Goal: Task Accomplishment & Management: Manage account settings

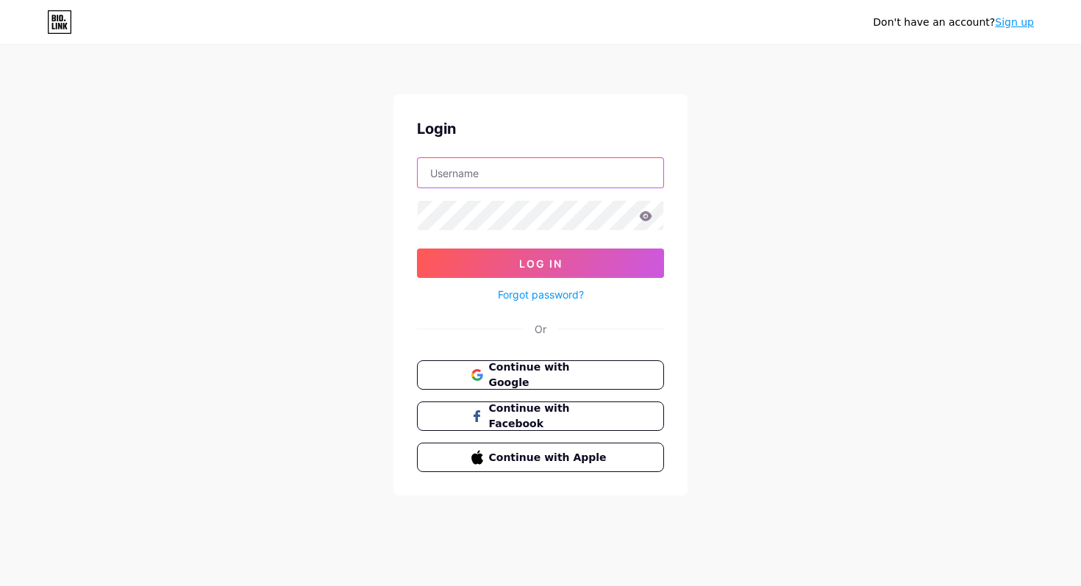
click at [510, 176] on input "text" at bounding box center [541, 172] width 246 height 29
type input "[EMAIL_ADDRESS][DOMAIN_NAME]"
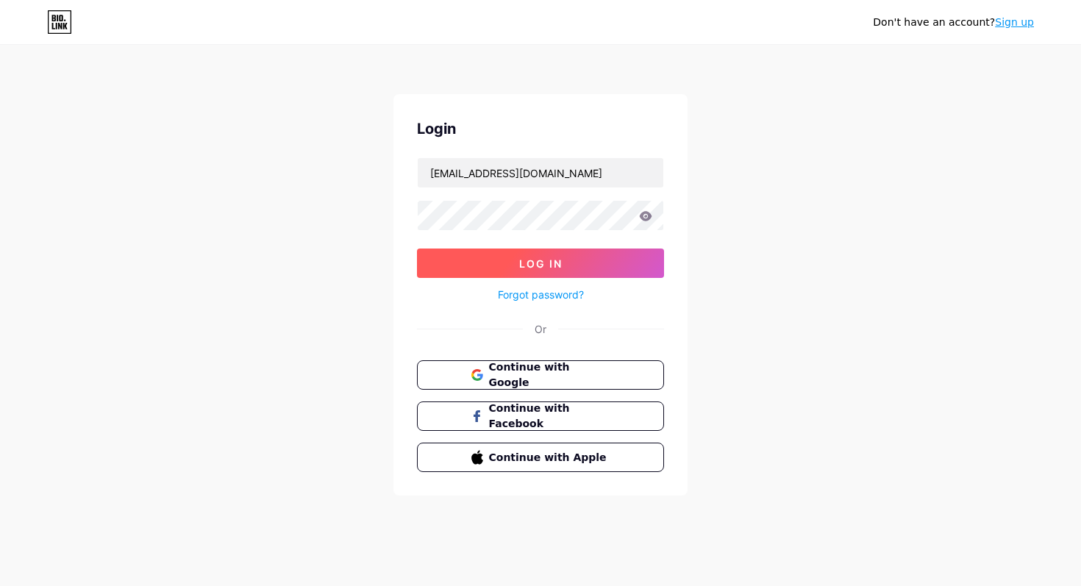
click at [521, 260] on span "Log In" at bounding box center [540, 263] width 43 height 13
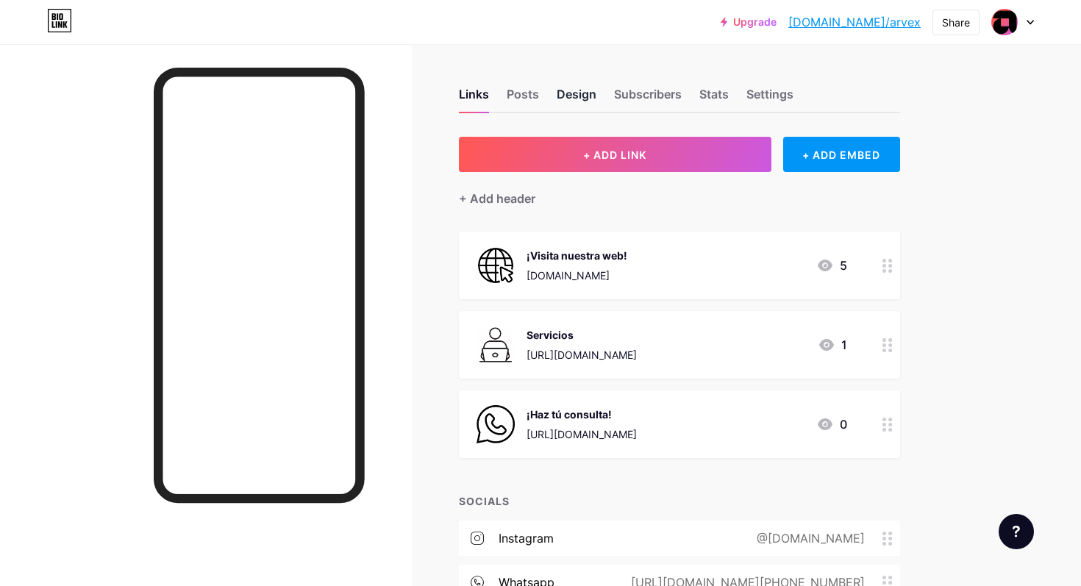
click at [580, 89] on div "Design" at bounding box center [577, 98] width 40 height 26
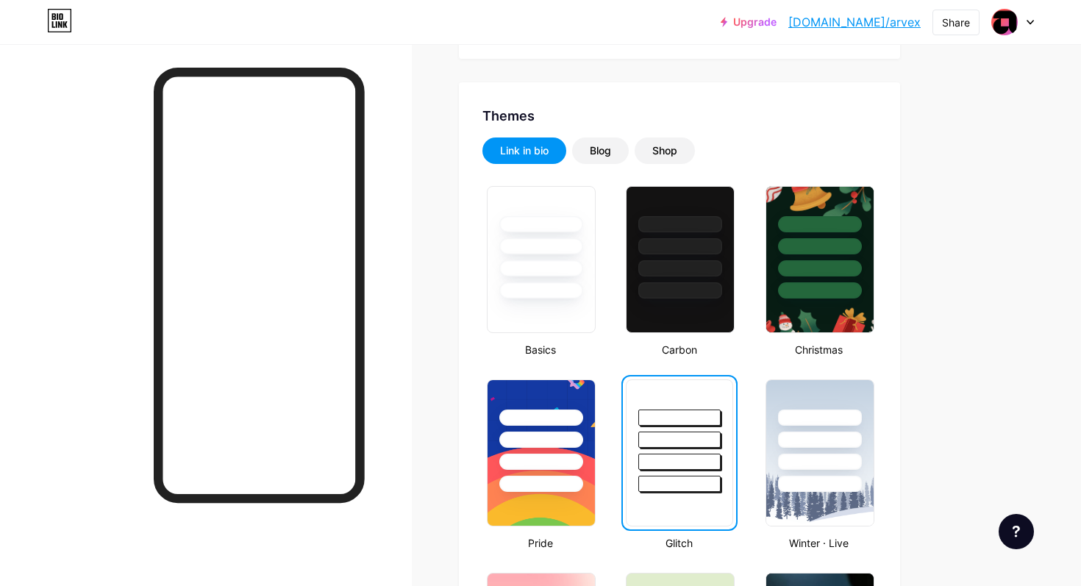
scroll to position [249, 0]
